Goal: Task Accomplishment & Management: Complete application form

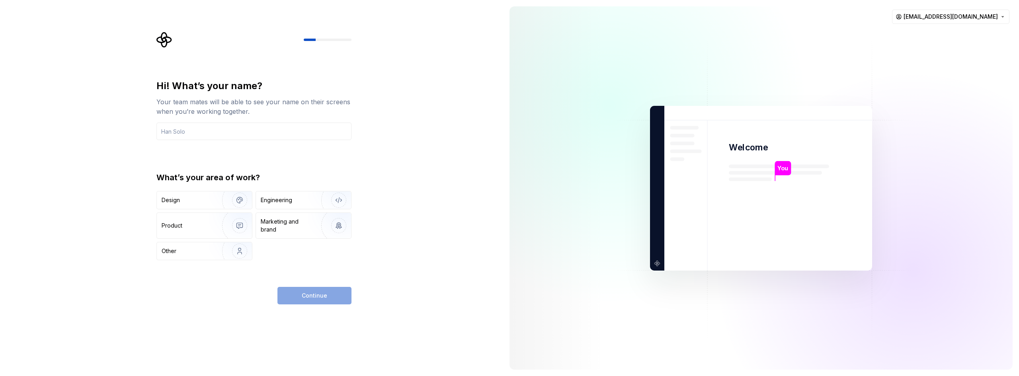
click at [952, 24] on div at bounding box center [760, 187] width 503 height 363
click at [956, 16] on html "Hi! What’s your name? Your team mates will be able to see your name on their sc…" at bounding box center [509, 188] width 1019 height 376
click at [438, 164] on html "Hi! What’s your name? Your team mates will be able to see your name on their sc…" at bounding box center [509, 188] width 1019 height 376
click at [295, 200] on div "Engineering" at bounding box center [292, 200] width 63 height 8
click at [304, 294] on div "Continue" at bounding box center [314, 296] width 74 height 18
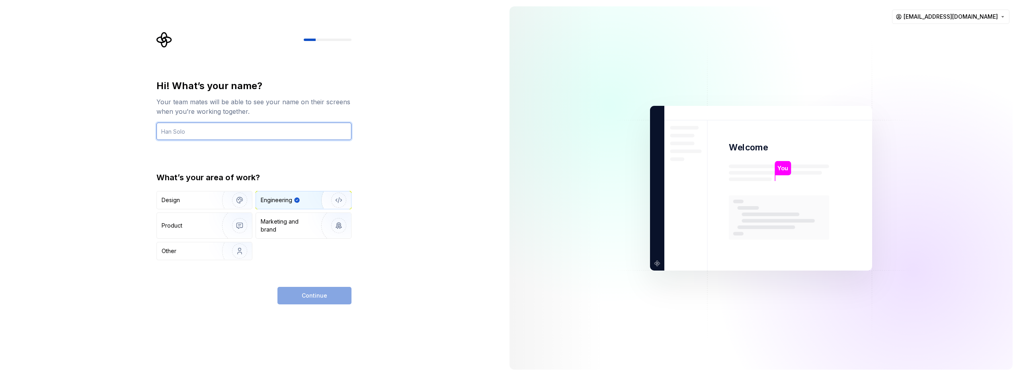
click at [221, 128] on input "text" at bounding box center [253, 132] width 195 height 18
click at [301, 300] on div "Continue" at bounding box center [314, 296] width 74 height 18
click at [221, 128] on input "text" at bounding box center [253, 132] width 195 height 18
type input "SATLIN"
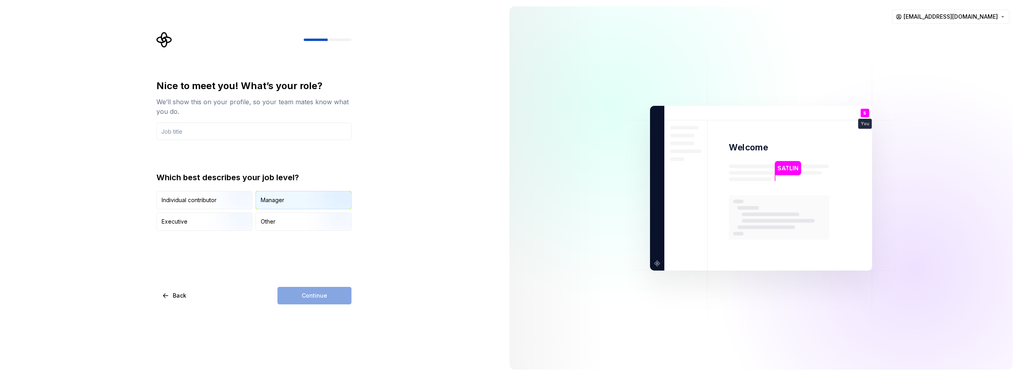
click at [275, 200] on div "Manager" at bounding box center [272, 200] width 23 height 8
click at [232, 199] on img "button" at bounding box center [232, 209] width 51 height 53
click at [311, 288] on div "Continue" at bounding box center [314, 296] width 74 height 18
click at [314, 292] on div "Continue" at bounding box center [314, 296] width 74 height 18
click at [227, 134] on input "text" at bounding box center [253, 132] width 195 height 18
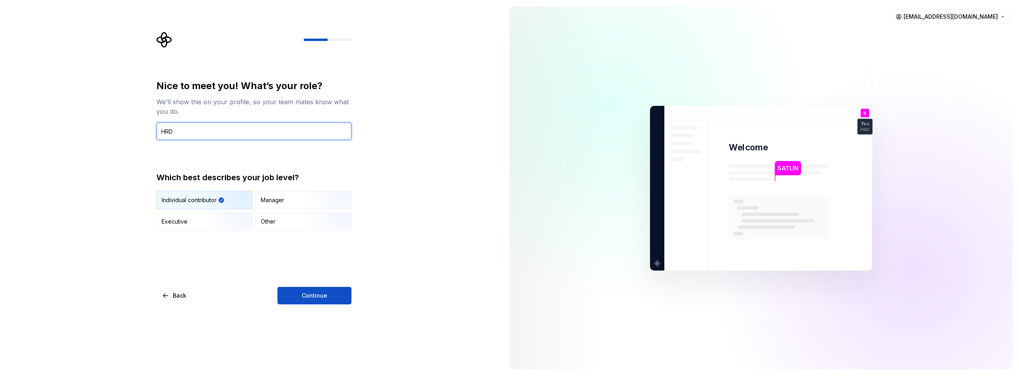
type input "HRD"
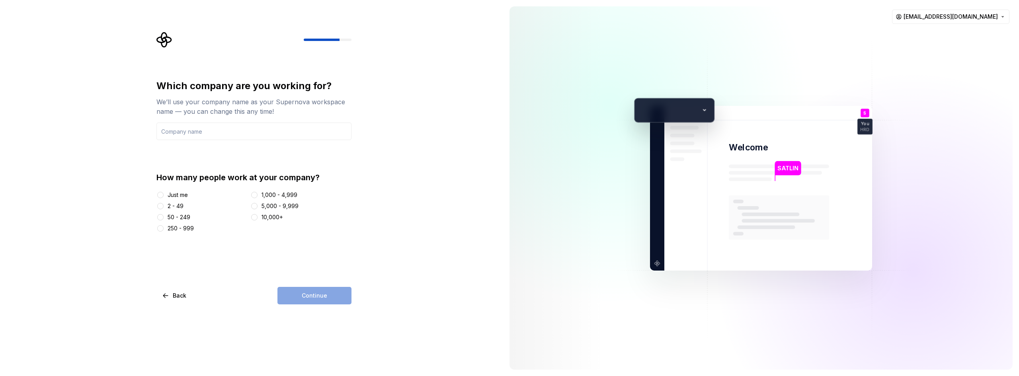
click at [181, 195] on div "Just me" at bounding box center [178, 195] width 20 height 8
click at [164, 195] on button "Just me" at bounding box center [160, 195] width 6 height 6
click at [324, 297] on div "Continue" at bounding box center [314, 296] width 74 height 18
click at [218, 129] on input "text" at bounding box center [253, 132] width 195 height 18
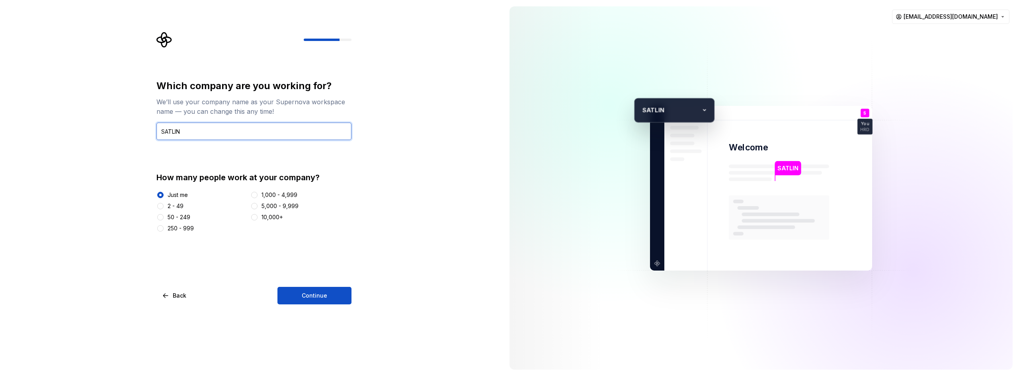
type input "SATLIN"
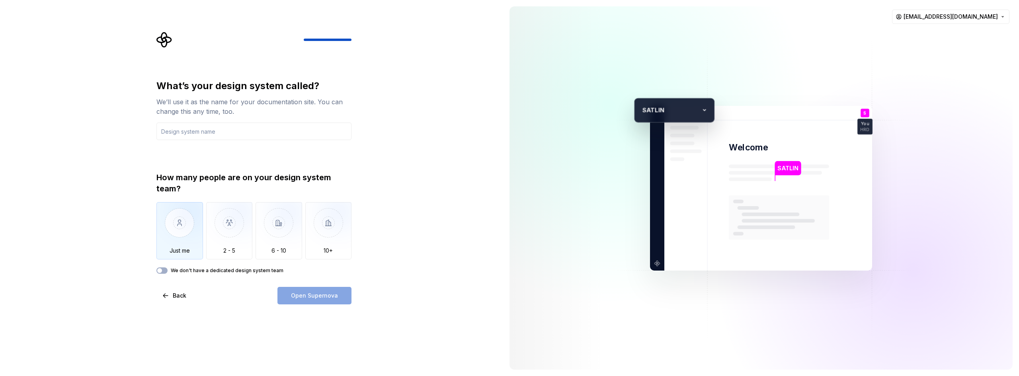
click at [177, 236] on img "button" at bounding box center [179, 228] width 47 height 53
click at [185, 140] on div "What’s your design system called? We’ll use it as the name for your documentati…" at bounding box center [253, 177] width 195 height 194
click at [188, 135] on input "text" at bounding box center [253, 132] width 195 height 18
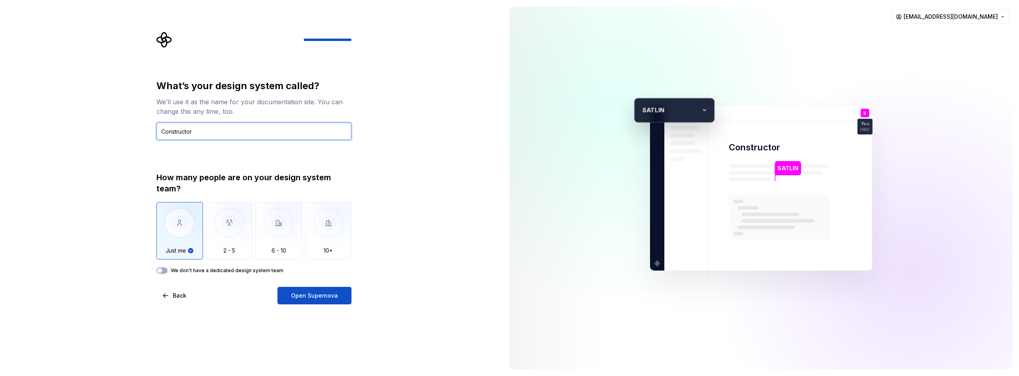
type input "Constructor"
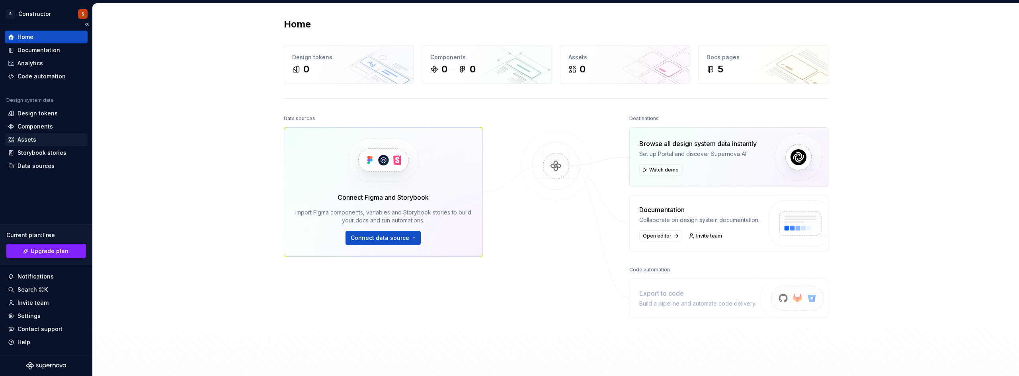
click at [39, 135] on div "Assets" at bounding box center [46, 139] width 83 height 13
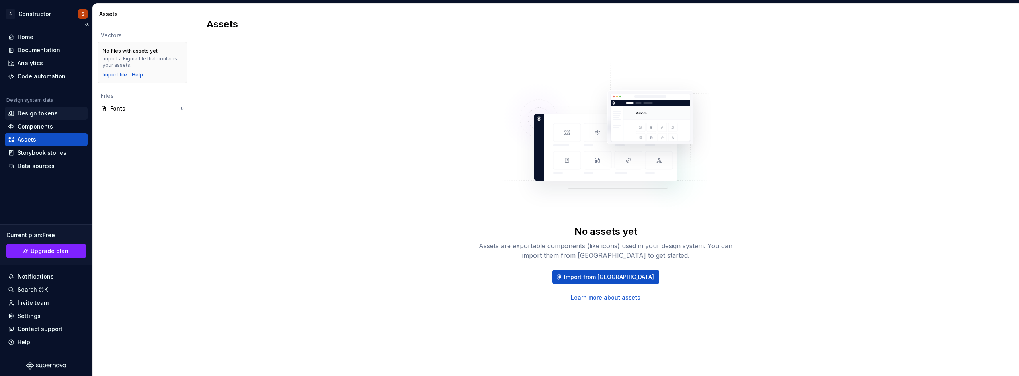
click at [22, 115] on div "Design tokens" at bounding box center [38, 113] width 40 height 8
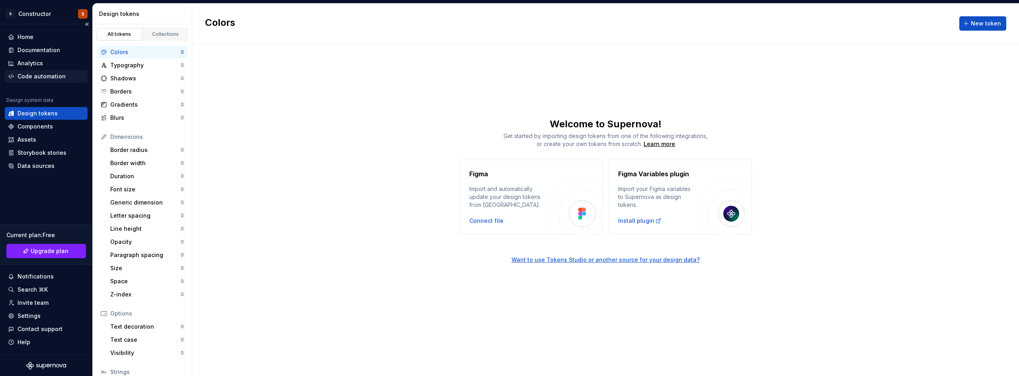
click at [41, 79] on div "Code automation" at bounding box center [42, 76] width 48 height 8
